Goal: Browse casually

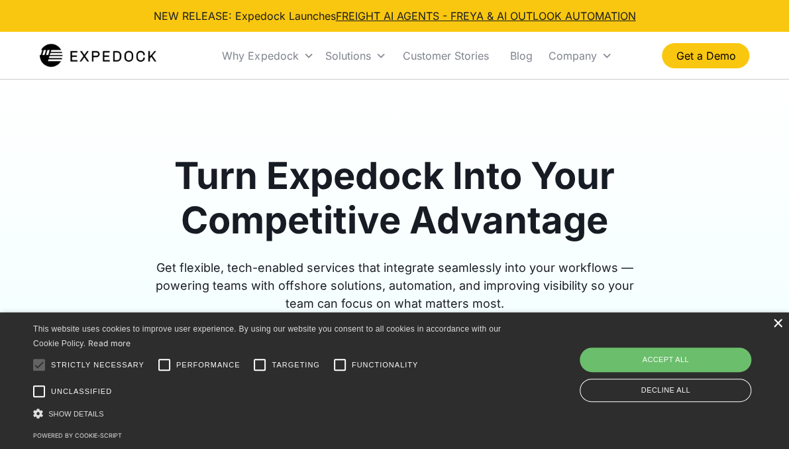
click at [779, 329] on div "×" at bounding box center [778, 324] width 10 height 10
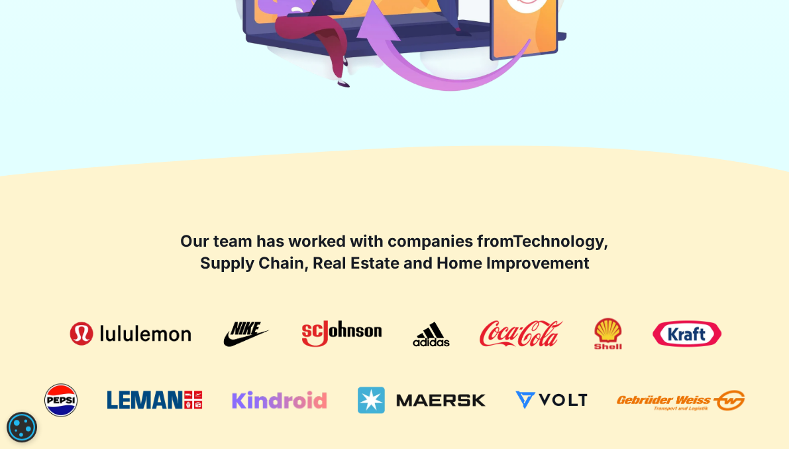
scroll to position [530, 0]
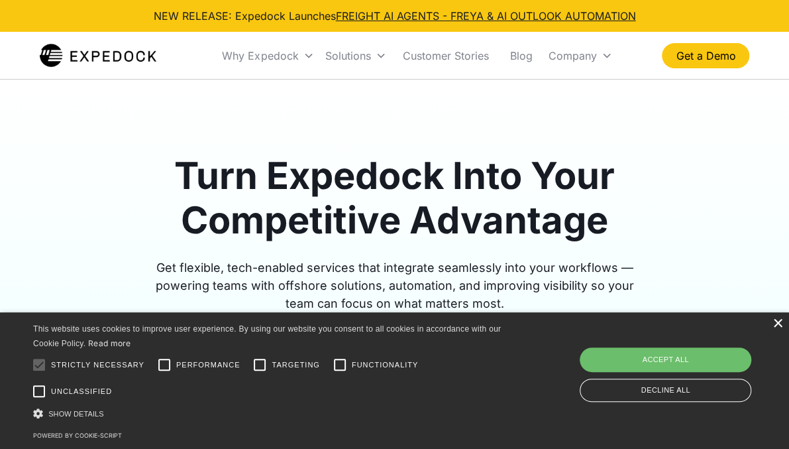
click at [773, 319] on div "×" at bounding box center [778, 324] width 10 height 10
